Goal: Information Seeking & Learning: Check status

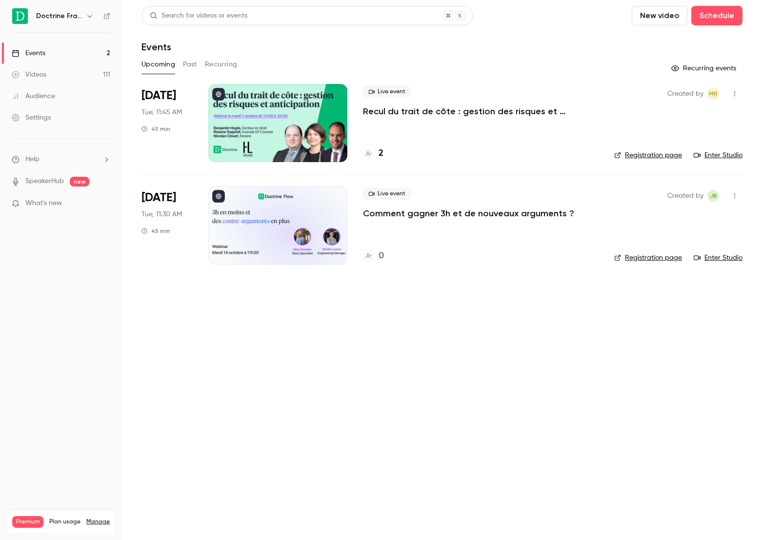
click at [186, 62] on button "Past" at bounding box center [190, 65] width 14 height 16
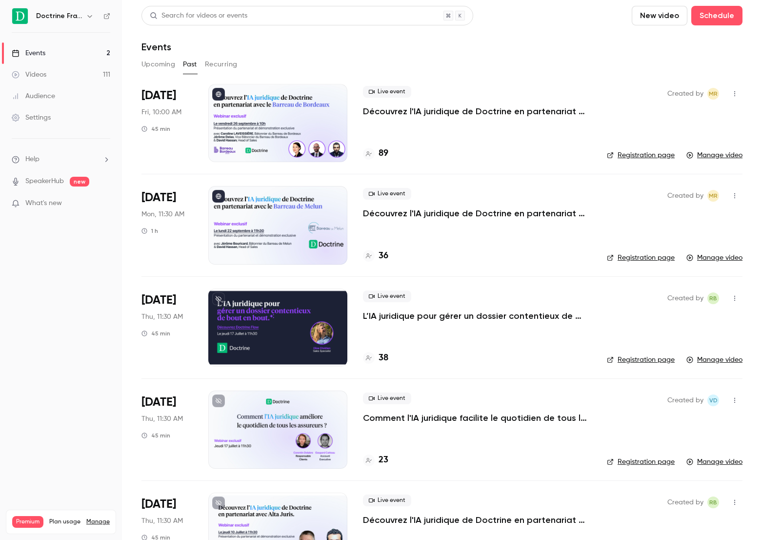
click at [396, 114] on p "Découvrez l'IA juridique de Doctrine en partenariat avec le Barreau de Bordeaux" at bounding box center [477, 111] width 228 height 12
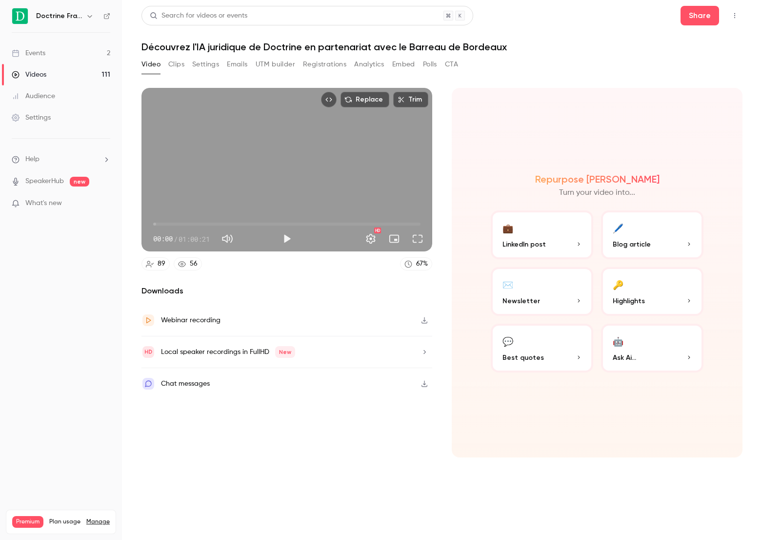
click at [322, 63] on button "Registrations" at bounding box center [324, 65] width 43 height 16
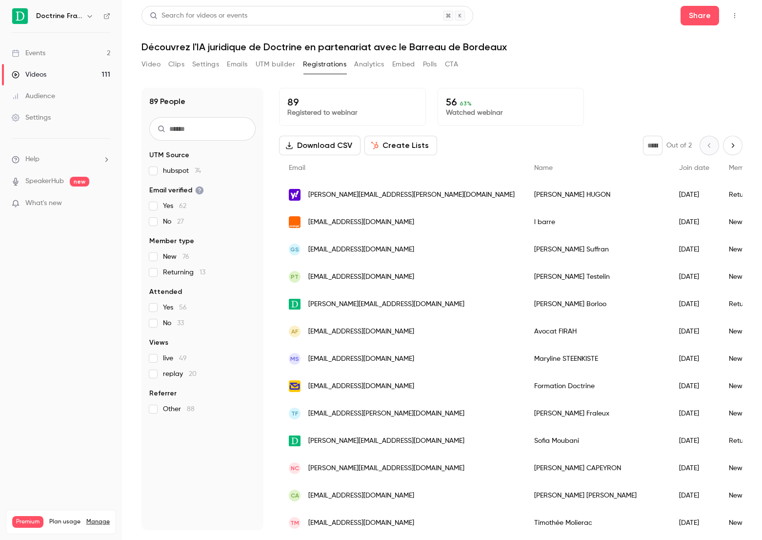
click at [380, 70] on button "Analytics" at bounding box center [369, 65] width 30 height 16
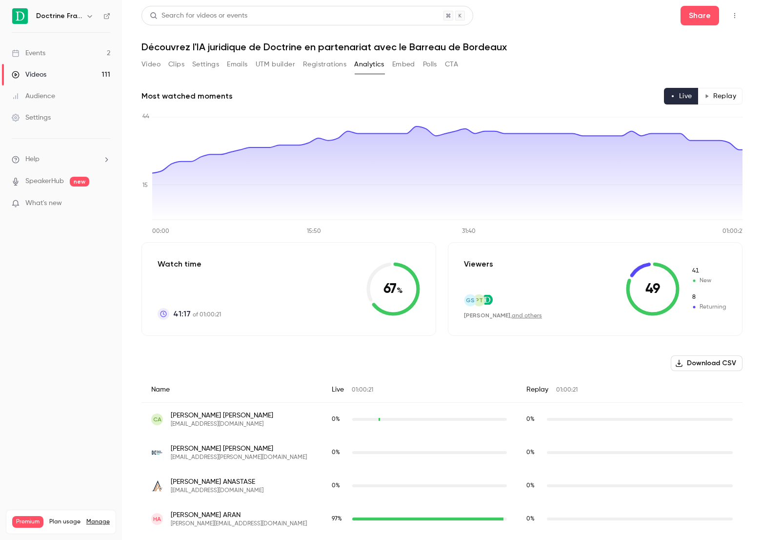
click at [336, 56] on div "Search for videos or events Share Découvrez l'IA juridique de Doctrine en parte…" at bounding box center [442, 270] width 601 height 528
click at [336, 63] on button "Registrations" at bounding box center [324, 65] width 43 height 16
